Goal: Find specific page/section: Find specific page/section

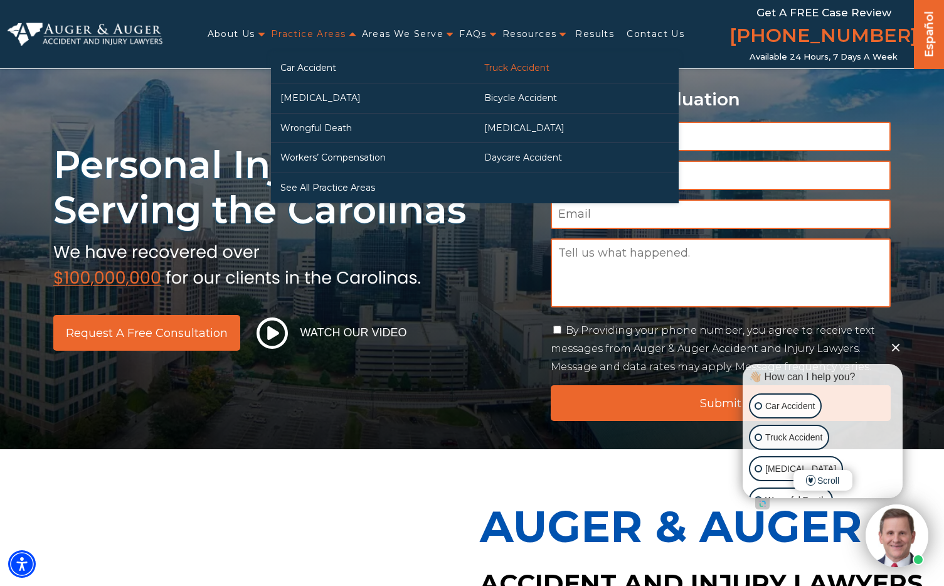
click at [533, 71] on link "Truck Accident" at bounding box center [577, 67] width 204 height 29
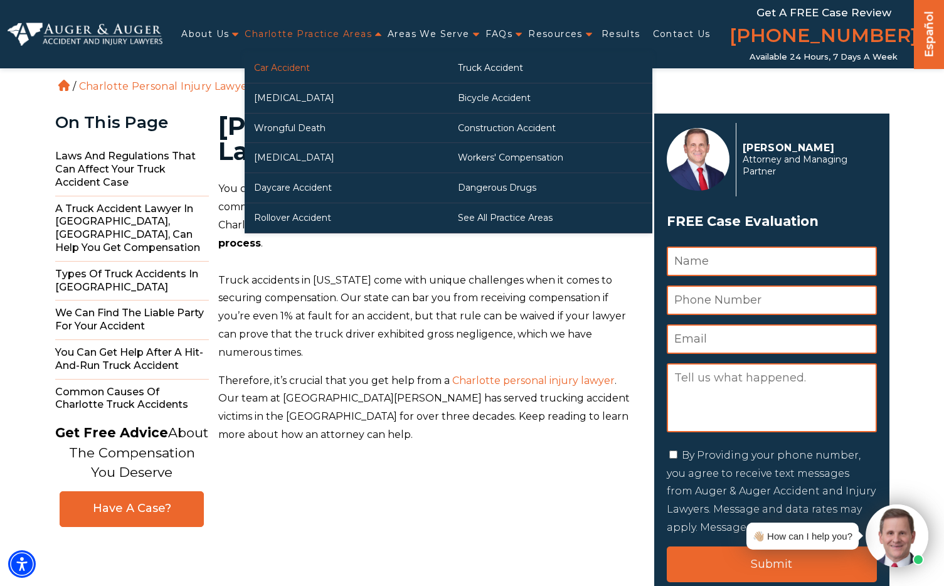
click at [299, 66] on link "Car Accident" at bounding box center [347, 67] width 204 height 29
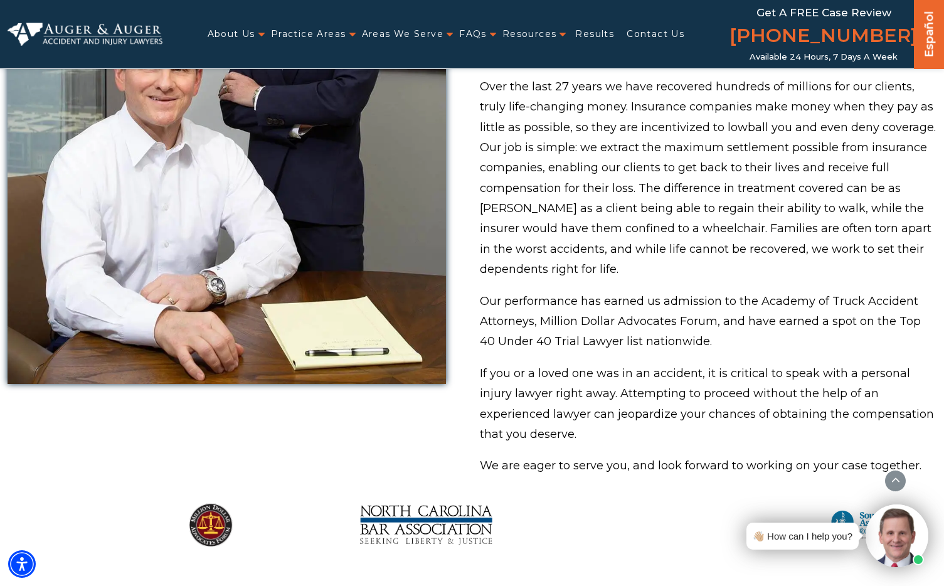
scroll to position [855, 0]
